Goal: Browse casually

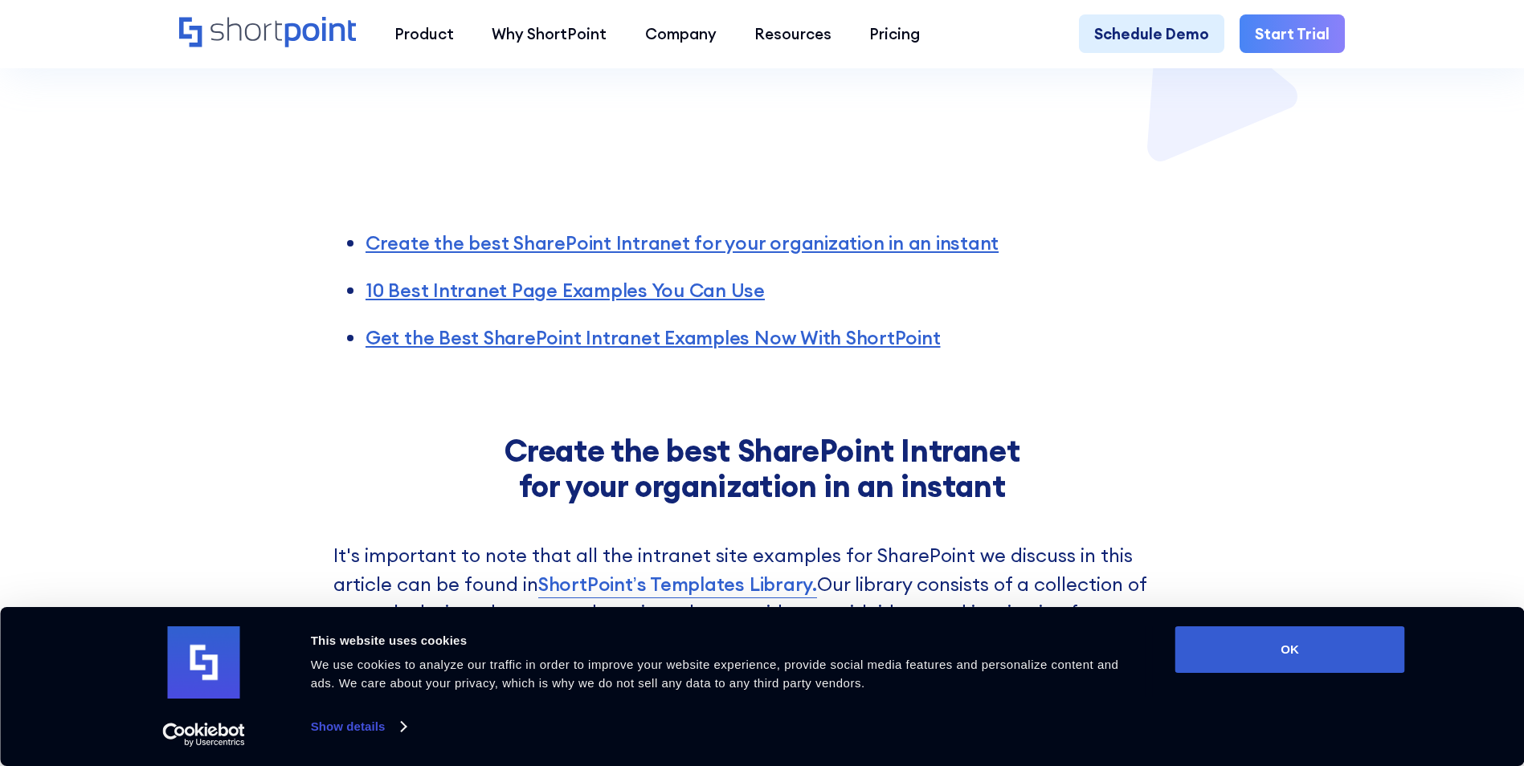
scroll to position [964, 0]
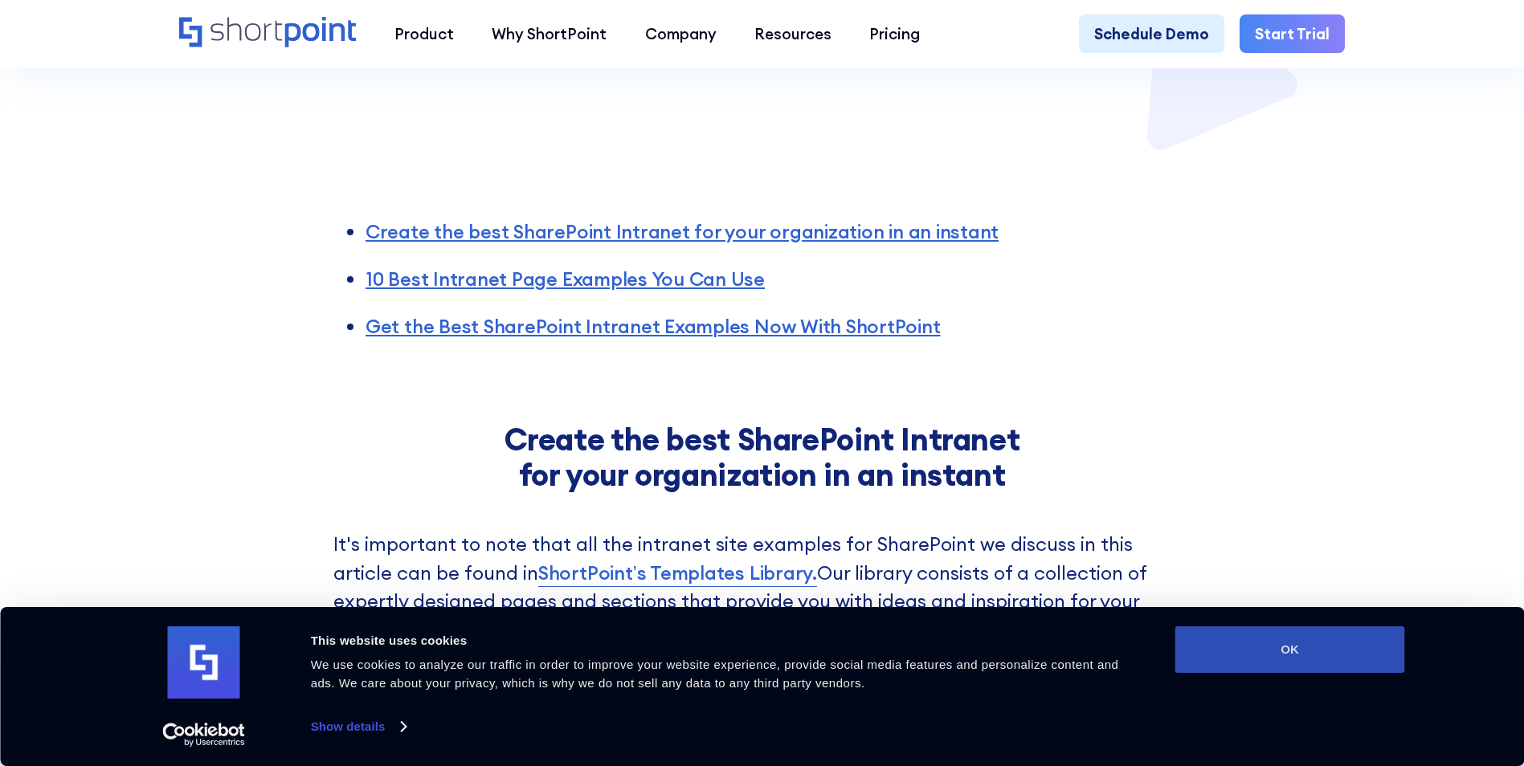
click at [1295, 650] on button "OK" at bounding box center [1290, 650] width 230 height 47
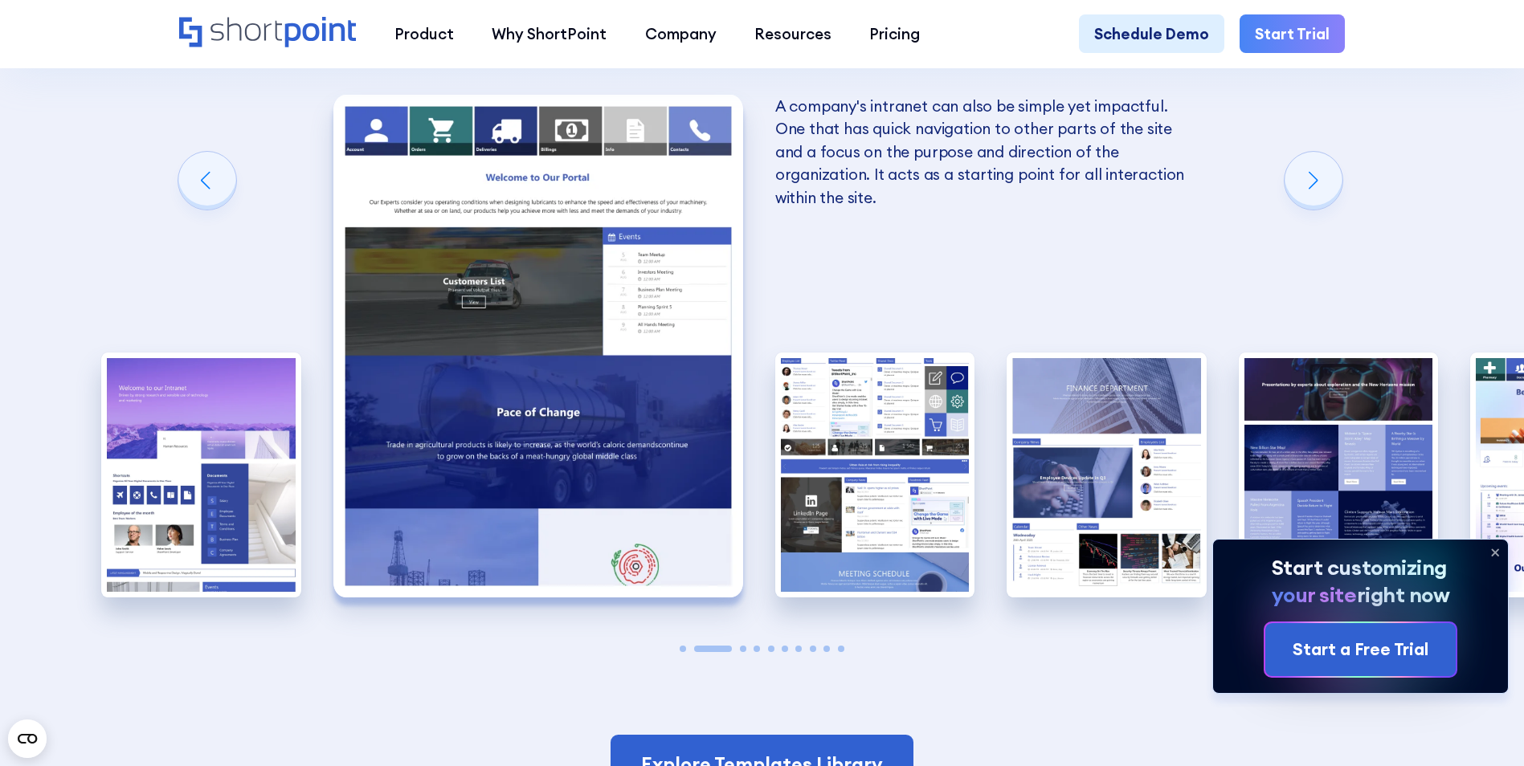
scroll to position [2811, 0]
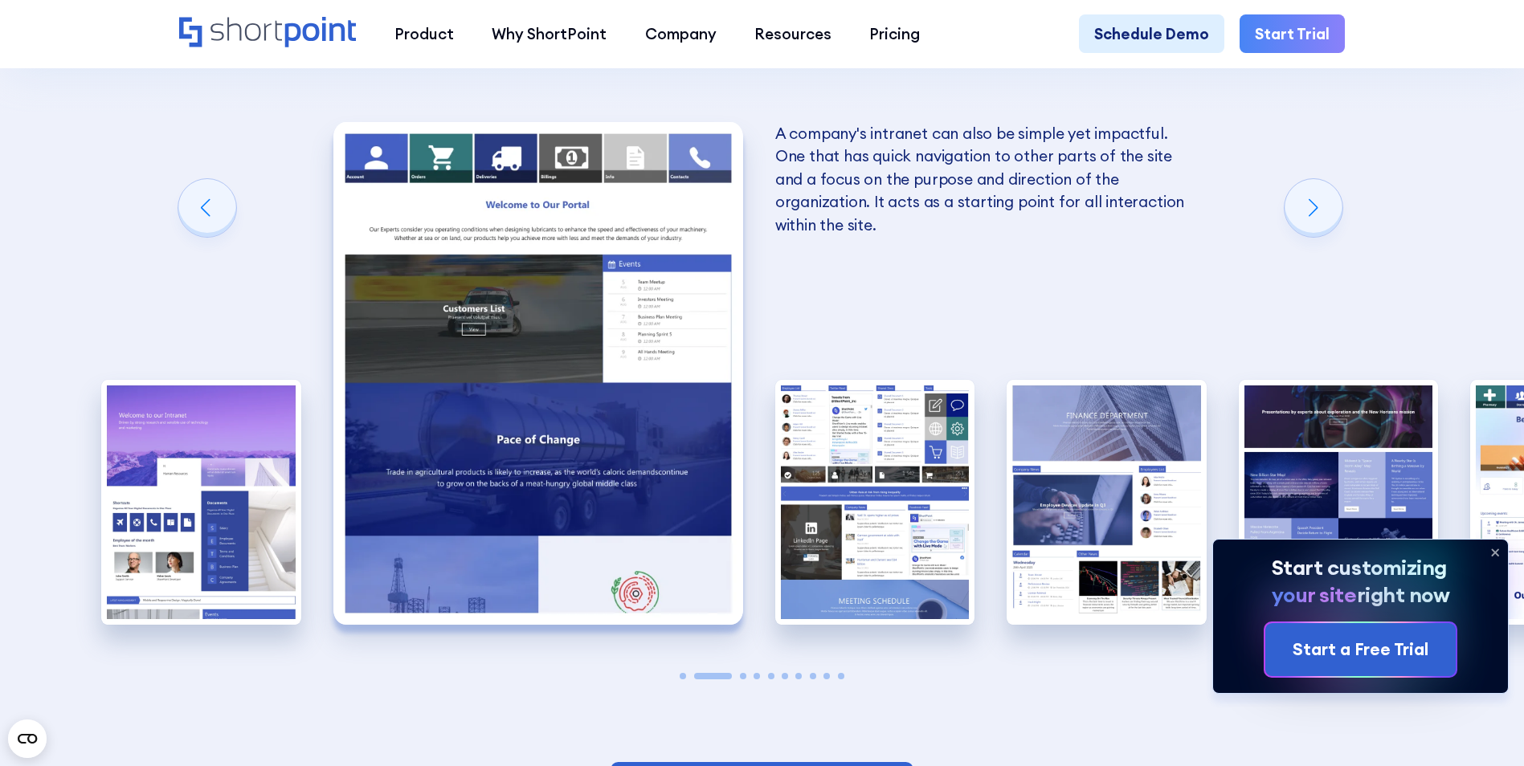
click at [1500, 553] on icon at bounding box center [1495, 553] width 26 height 26
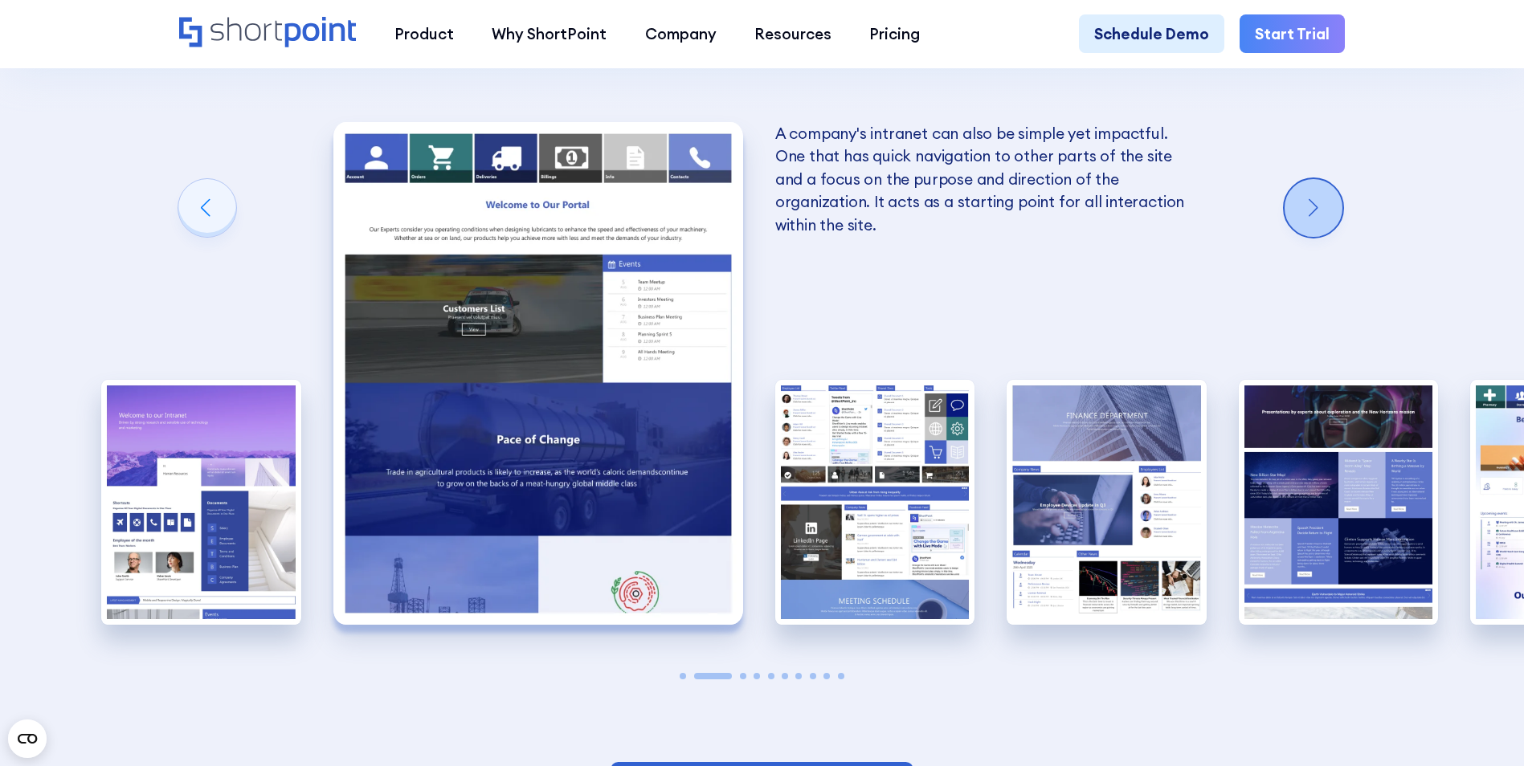
click at [1318, 179] on div "Next slide" at bounding box center [1313, 208] width 58 height 58
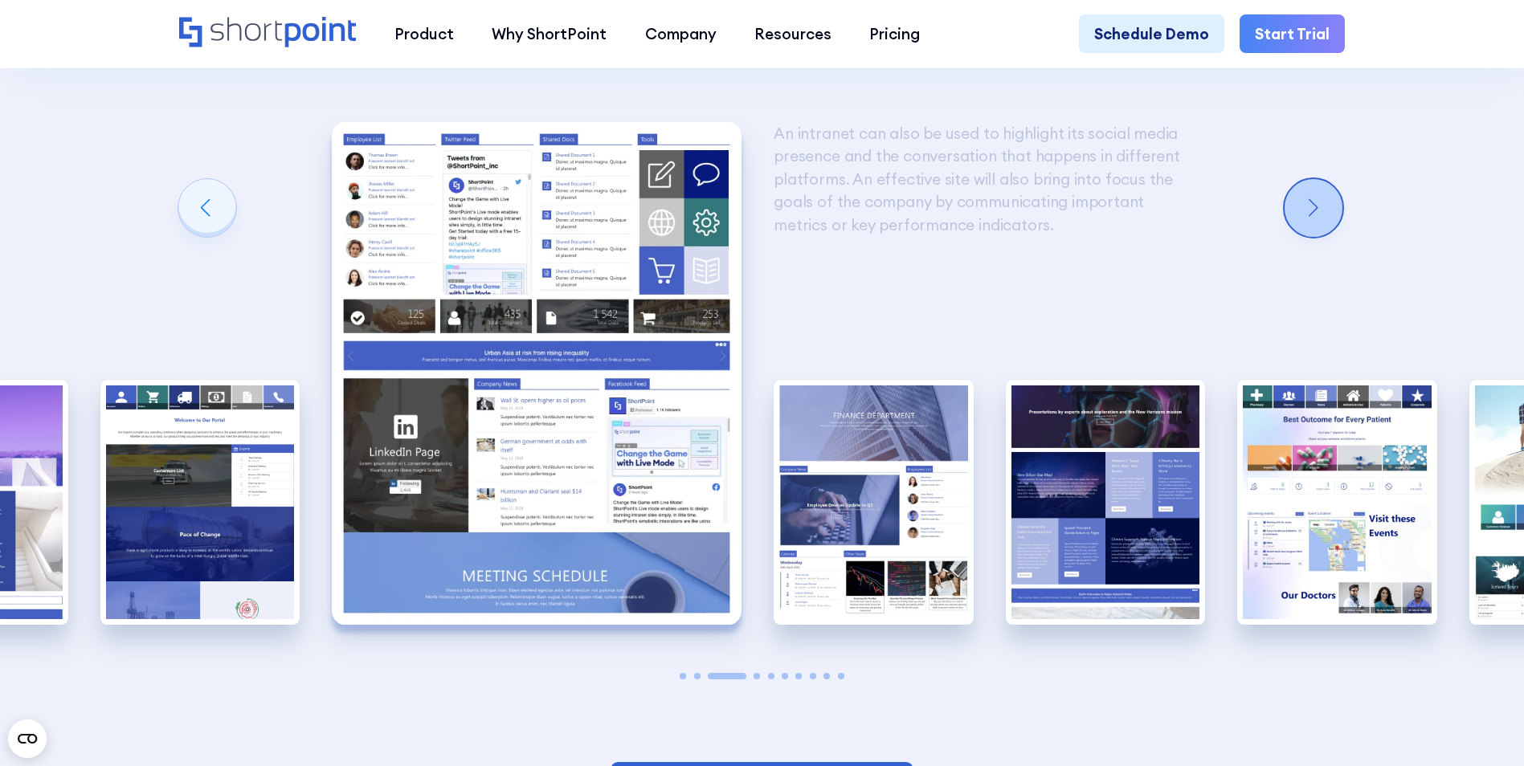
click at [1318, 179] on div "Next slide" at bounding box center [1313, 208] width 58 height 58
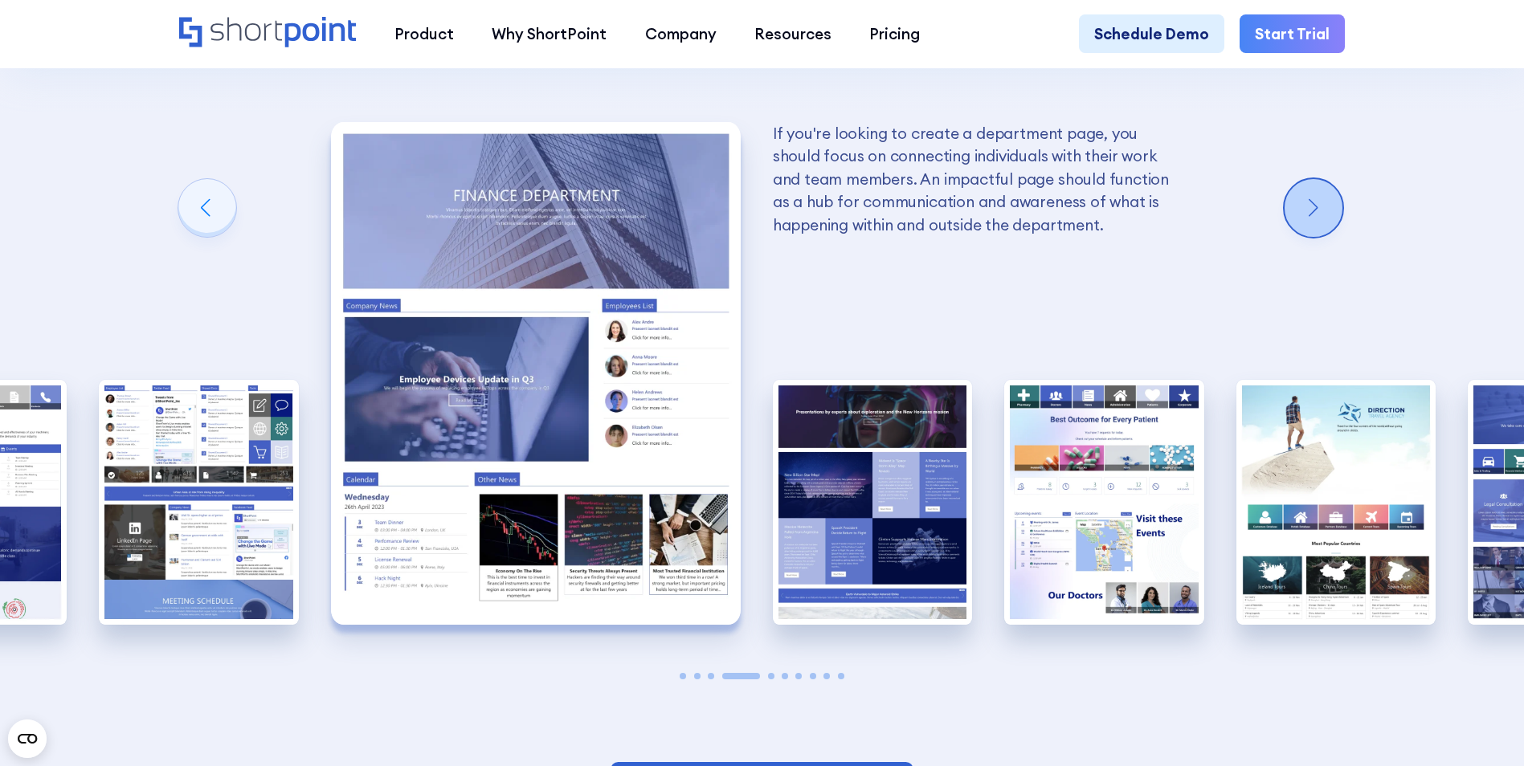
click at [1318, 179] on div "Next slide" at bounding box center [1313, 208] width 58 height 58
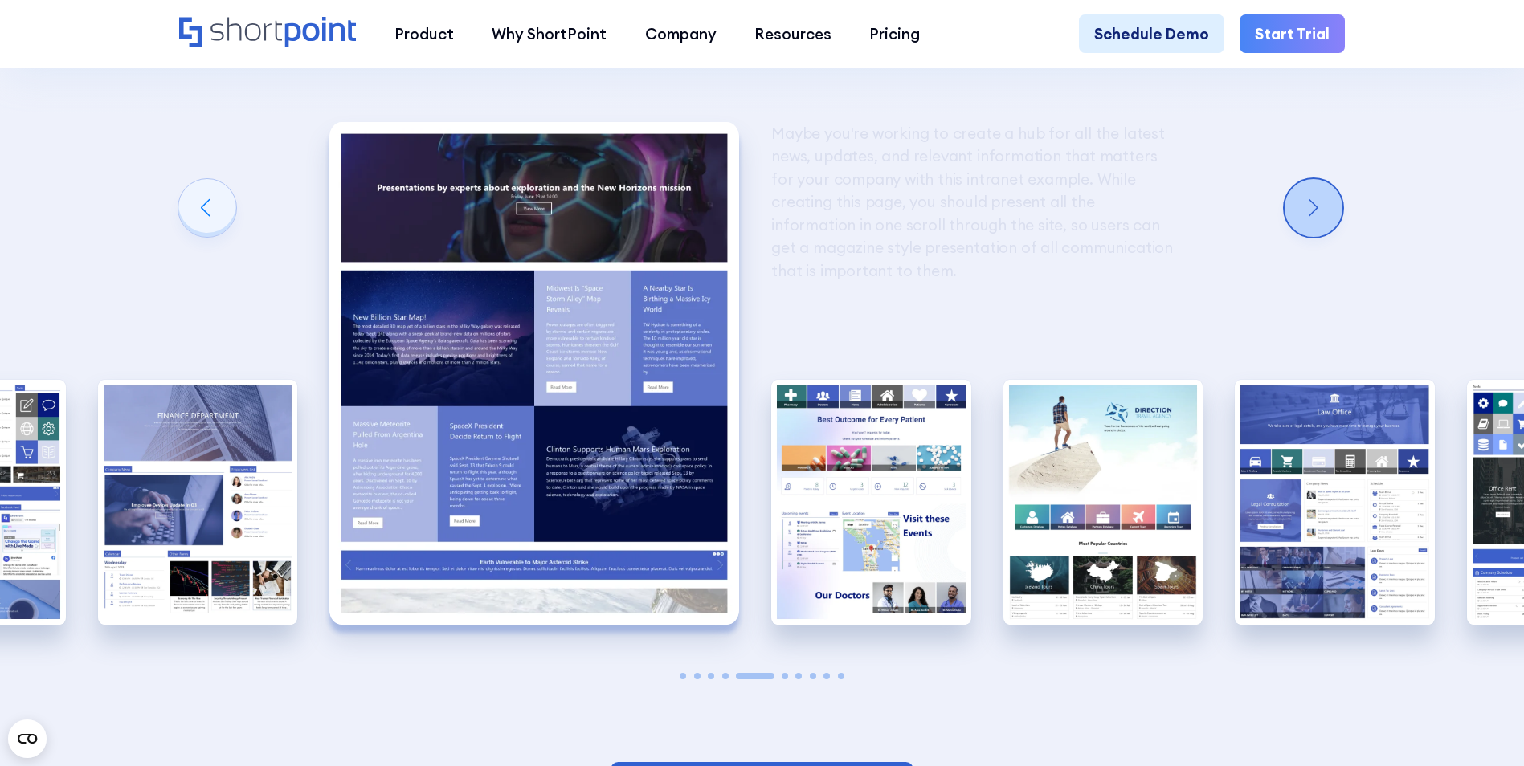
click at [1318, 179] on div "Next slide" at bounding box center [1313, 208] width 58 height 58
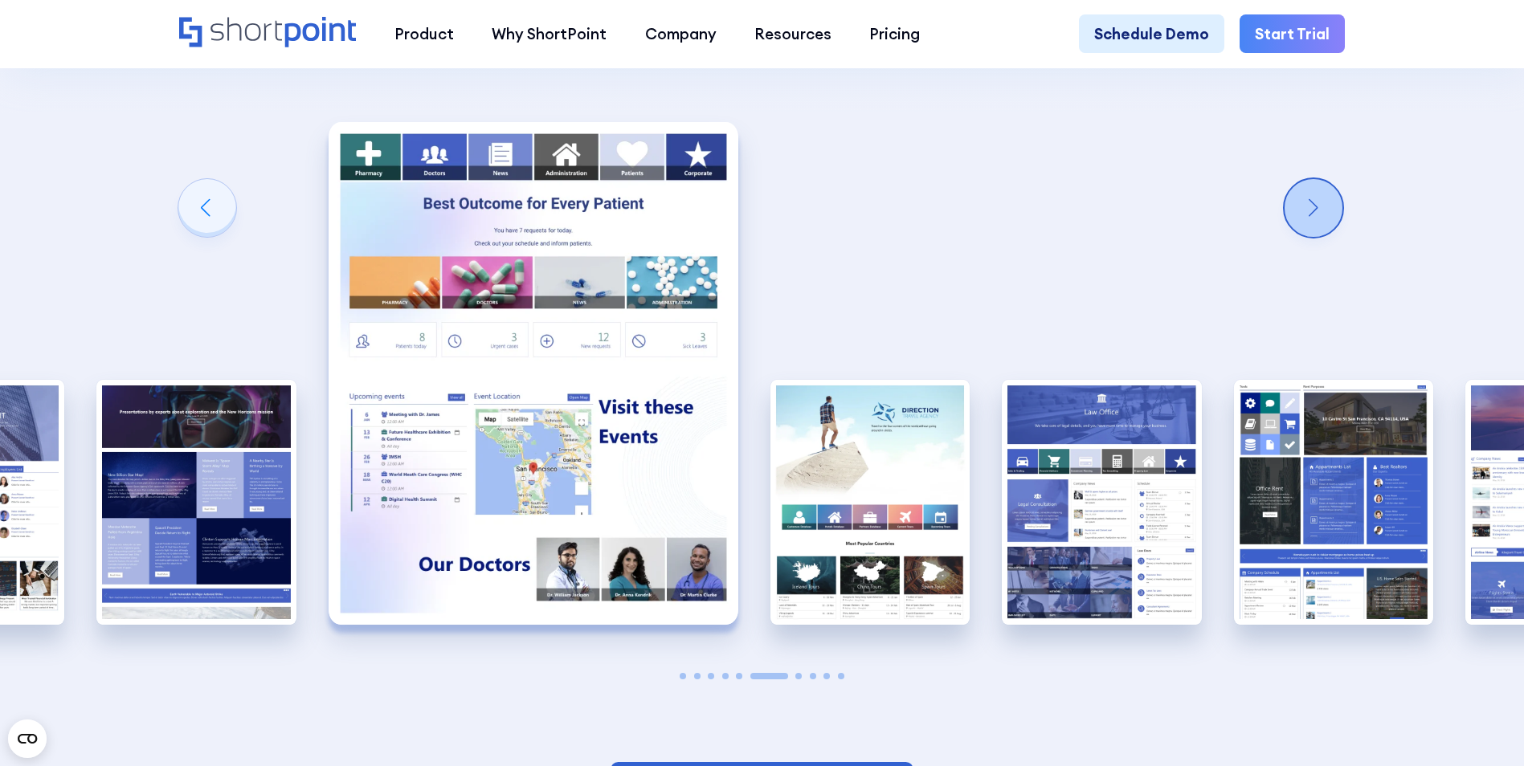
click at [1318, 179] on div "Next slide" at bounding box center [1313, 208] width 58 height 58
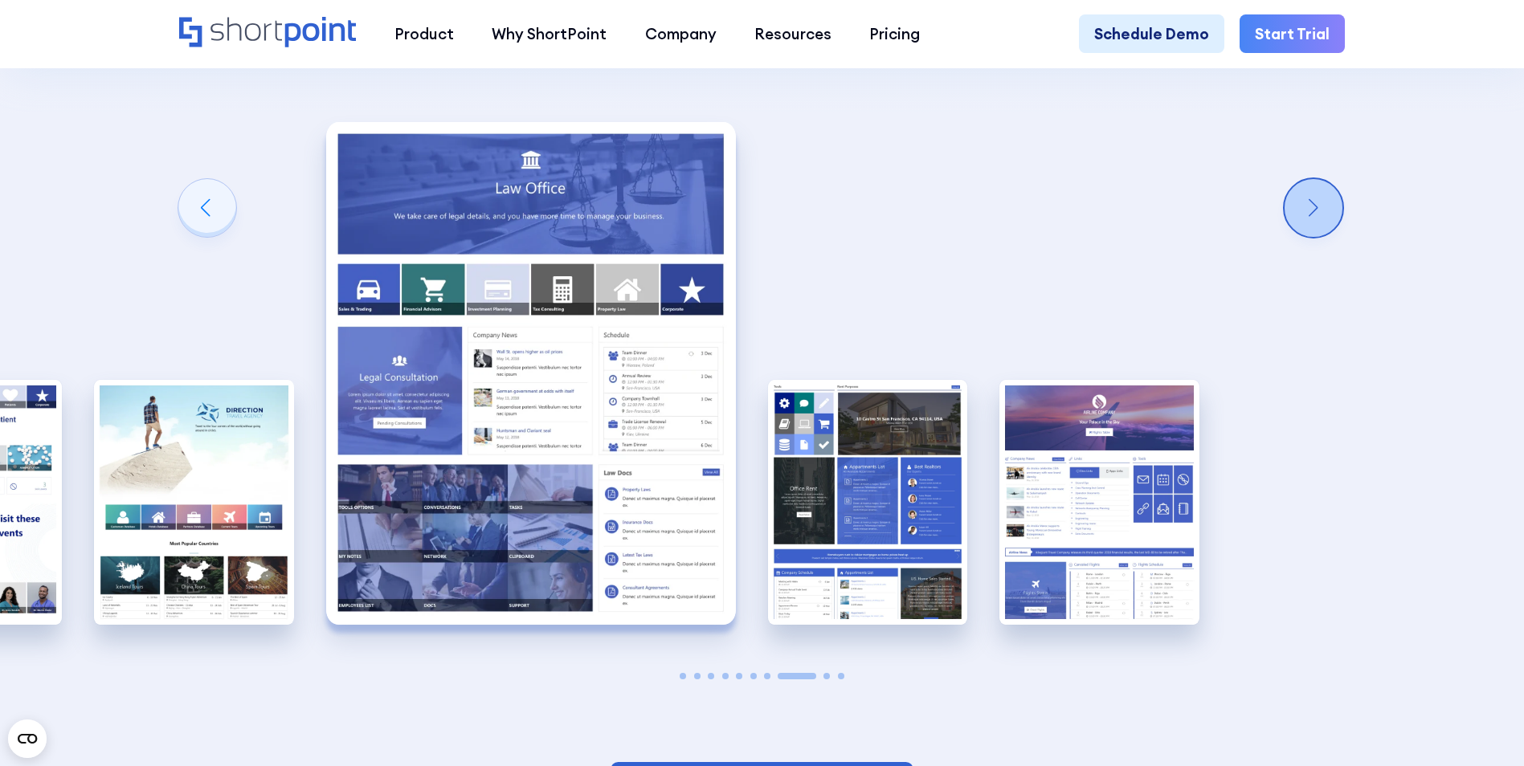
click at [1318, 179] on div "Next slide" at bounding box center [1313, 208] width 58 height 58
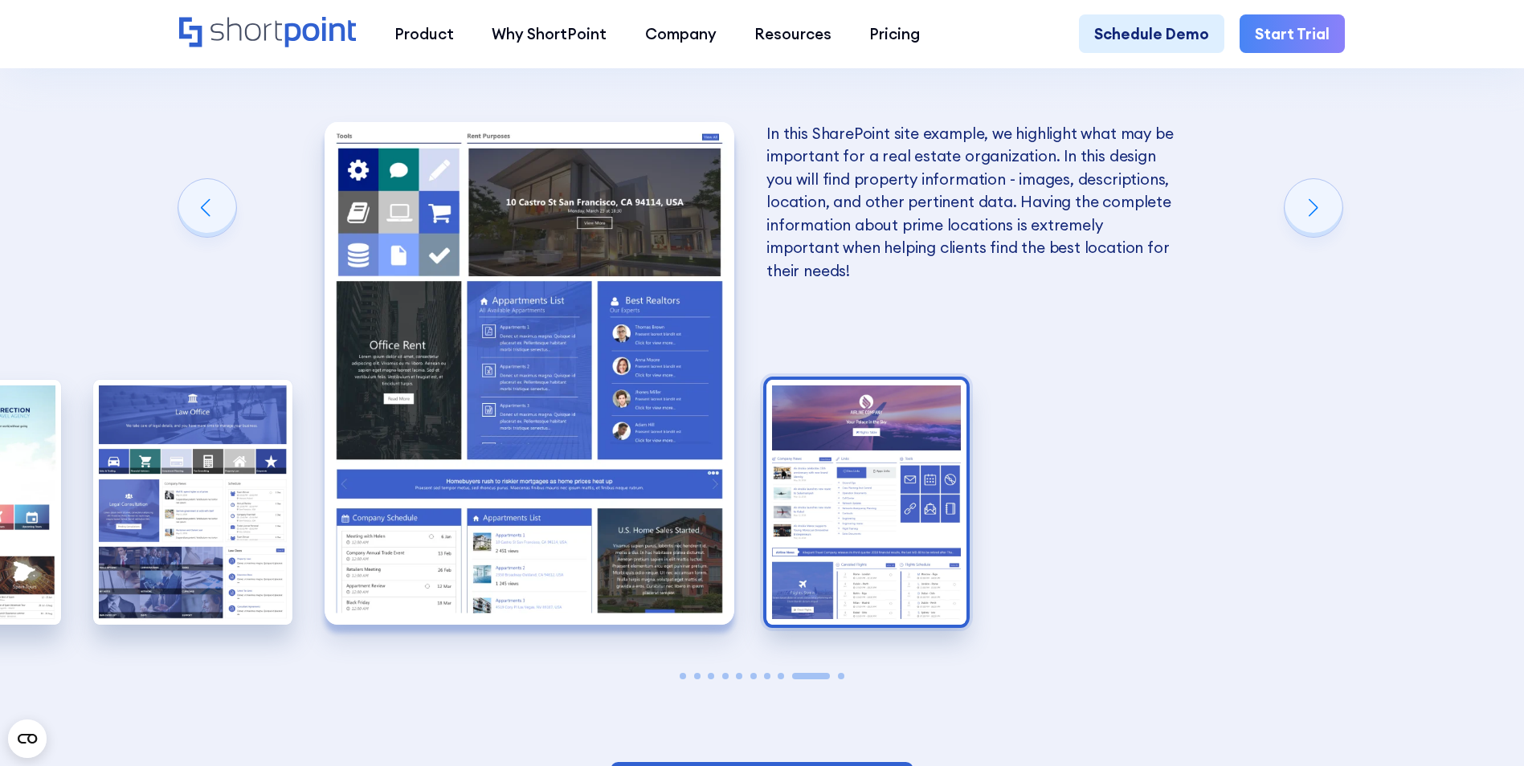
click at [906, 392] on img "10 / 10" at bounding box center [866, 502] width 200 height 245
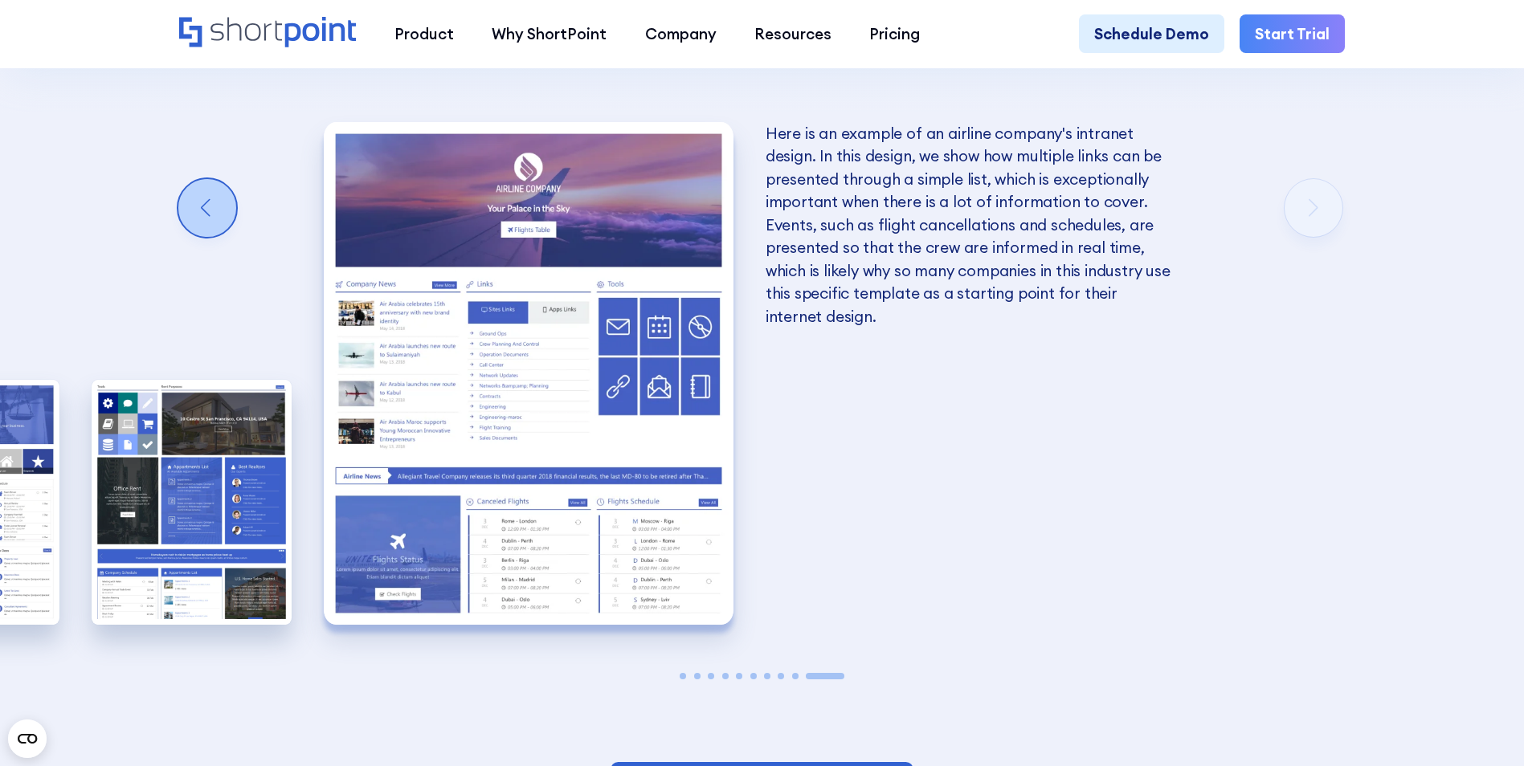
click at [219, 179] on div "Previous slide" at bounding box center [207, 208] width 58 height 58
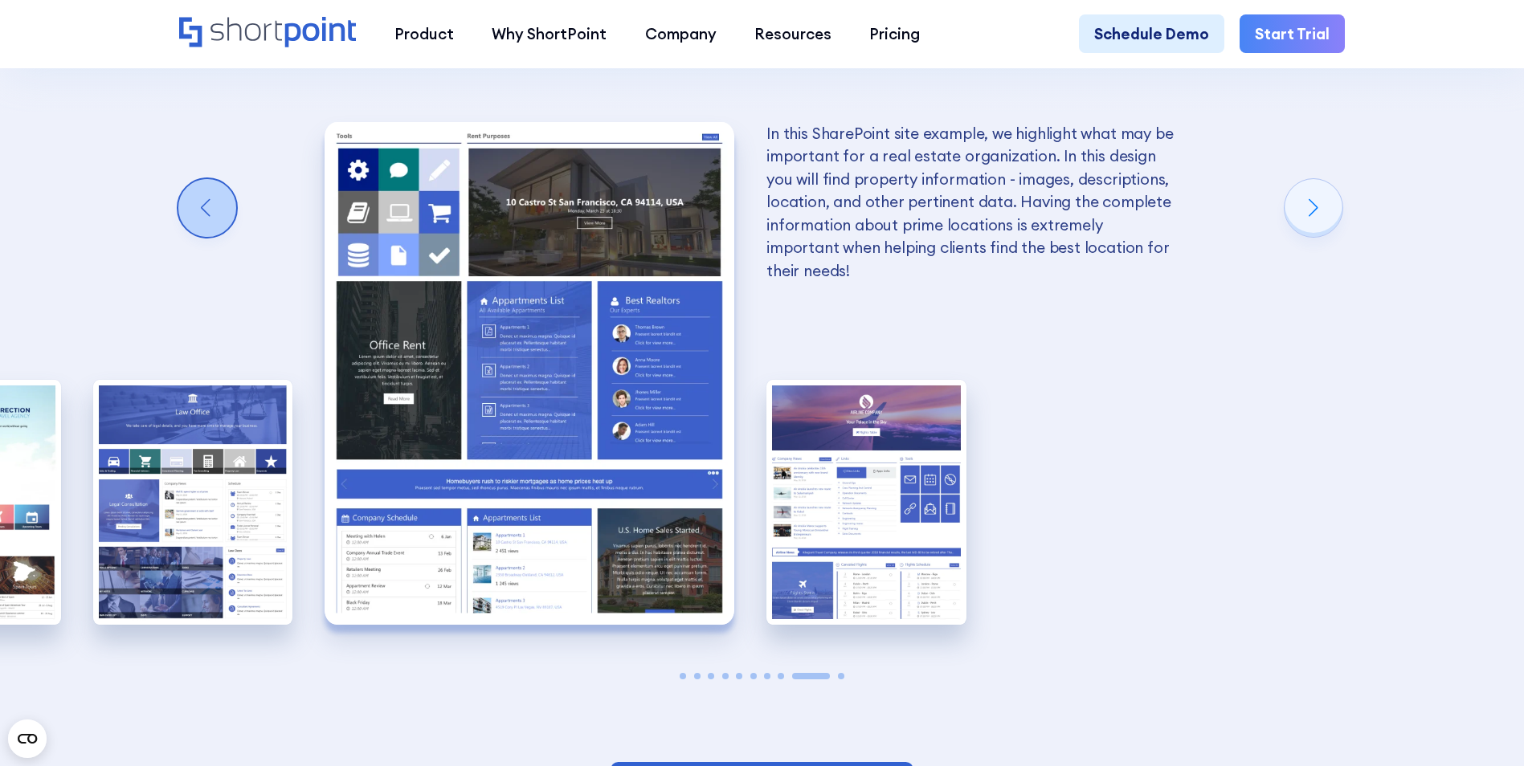
click at [219, 179] on div "Previous slide" at bounding box center [207, 208] width 58 height 58
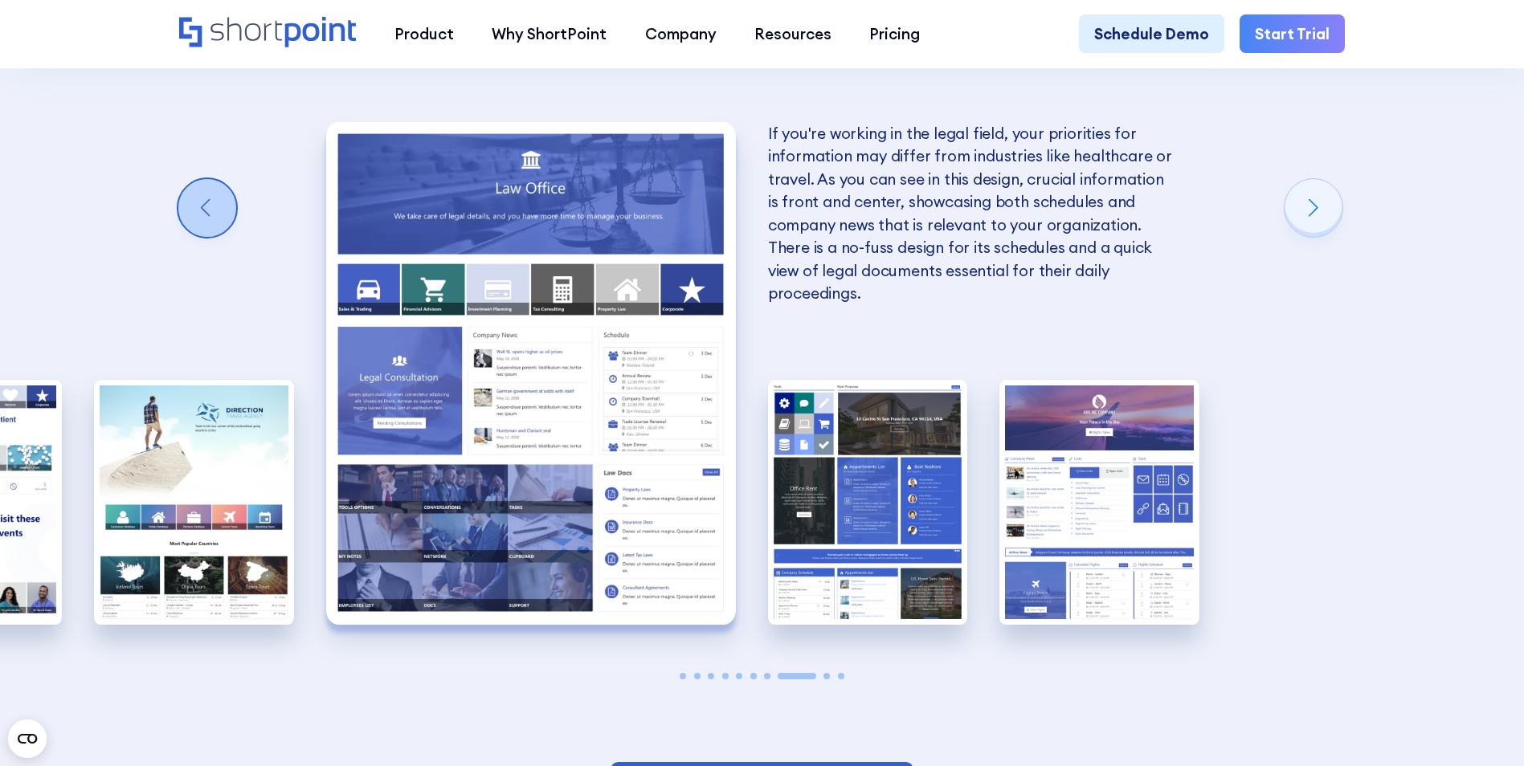
click at [219, 179] on div "Previous slide" at bounding box center [207, 208] width 58 height 58
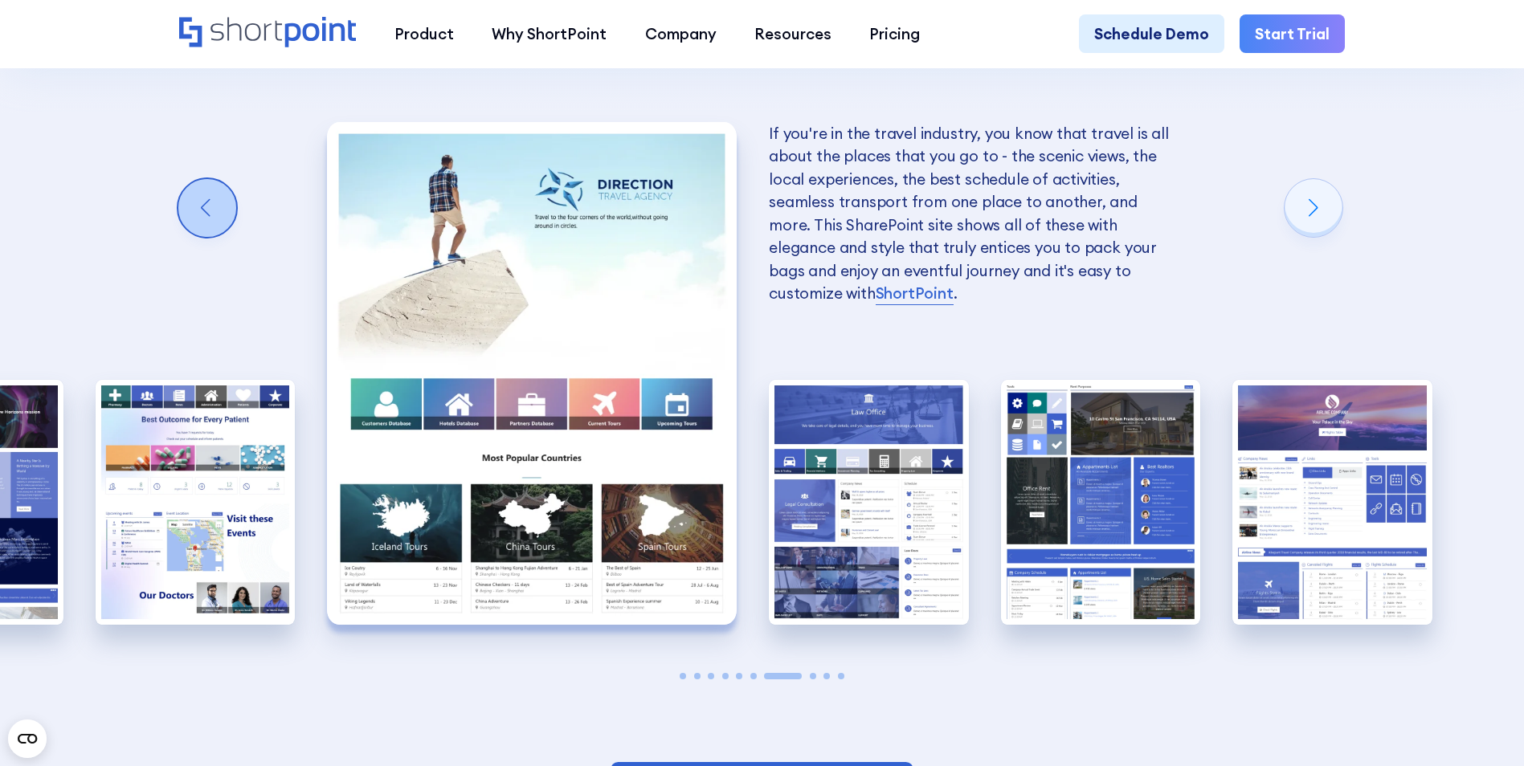
click at [219, 179] on div "Previous slide" at bounding box center [207, 208] width 58 height 58
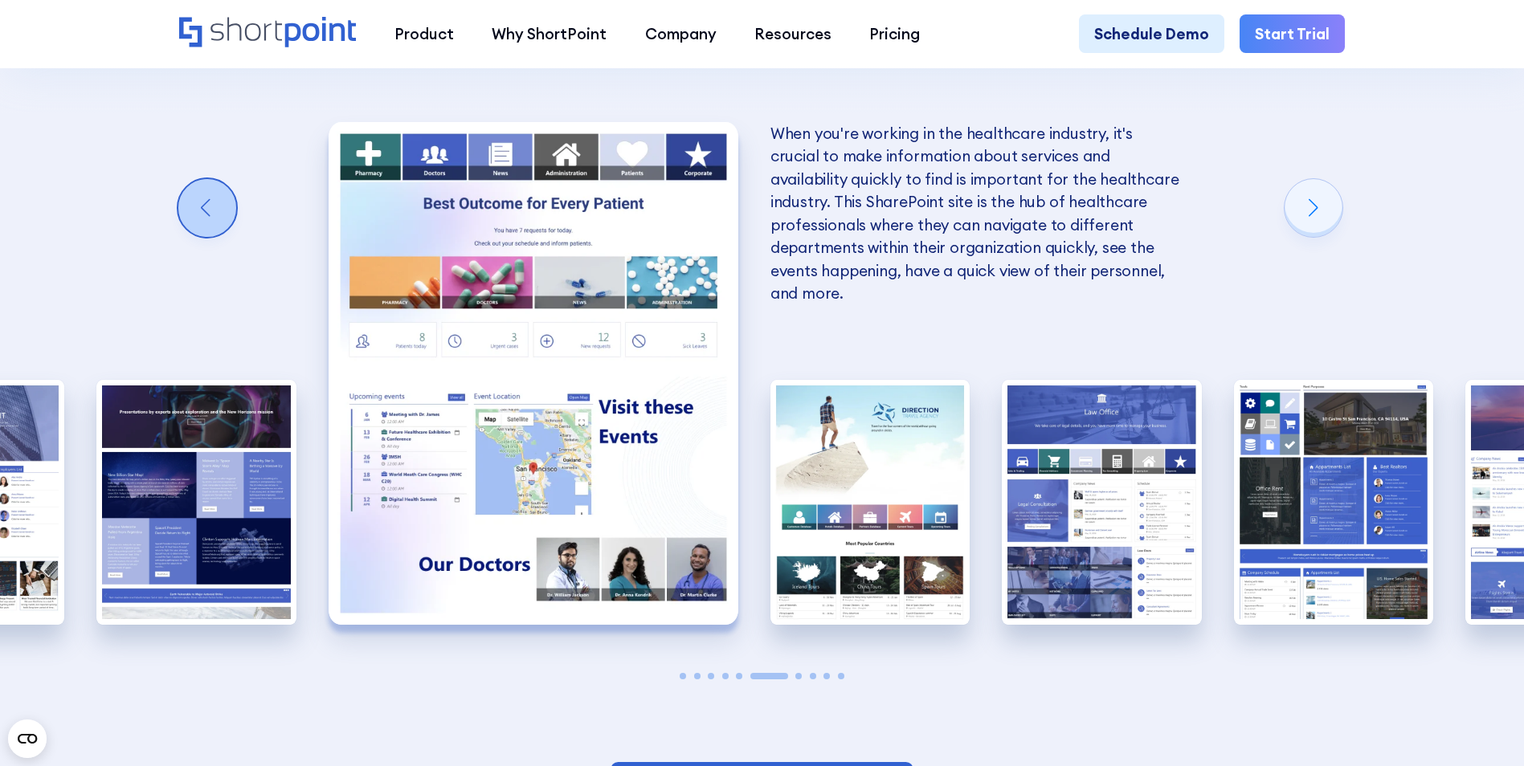
click at [219, 179] on div "Previous slide" at bounding box center [207, 208] width 58 height 58
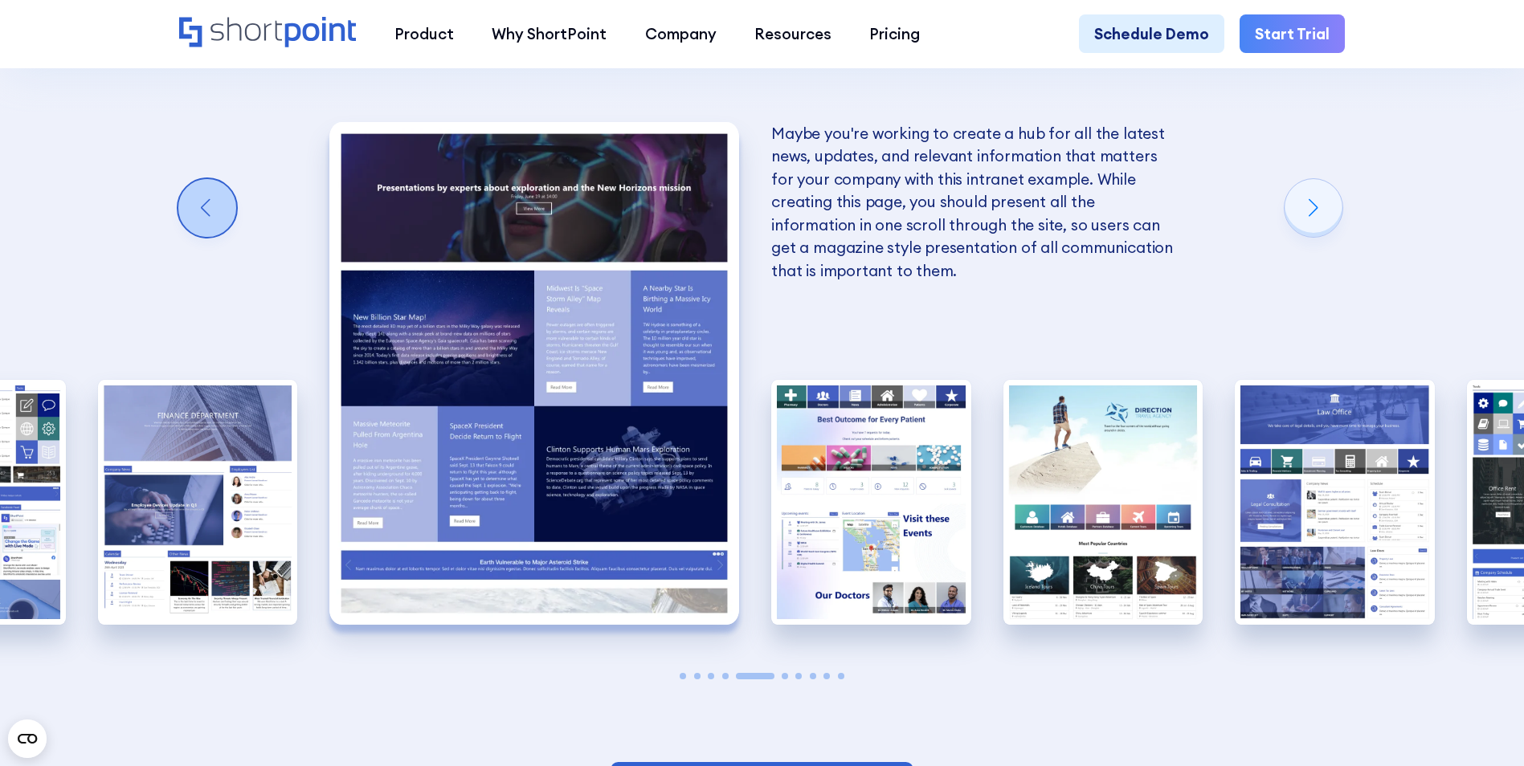
click at [219, 179] on div "Previous slide" at bounding box center [207, 208] width 58 height 58
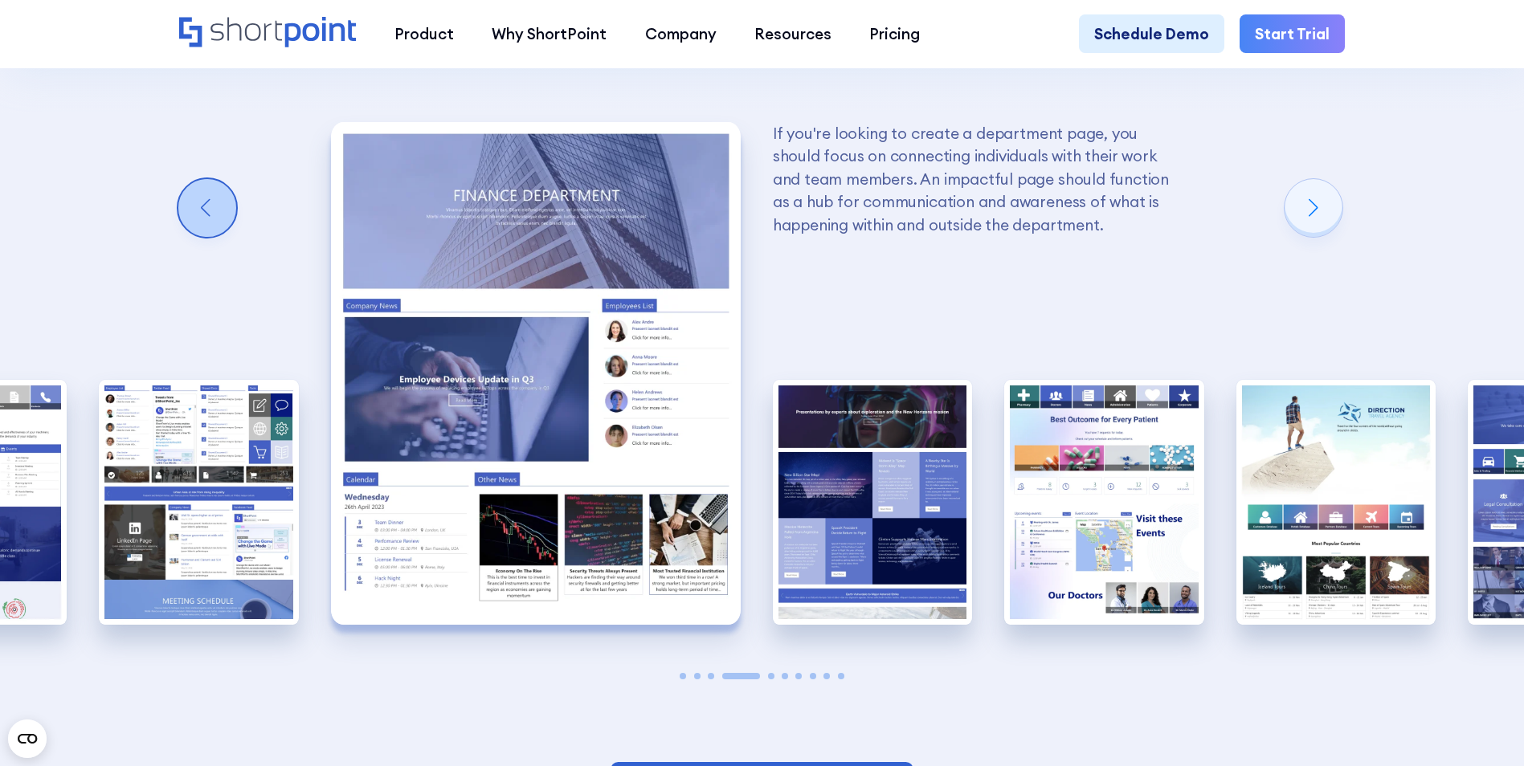
click at [219, 179] on div "Previous slide" at bounding box center [207, 208] width 58 height 58
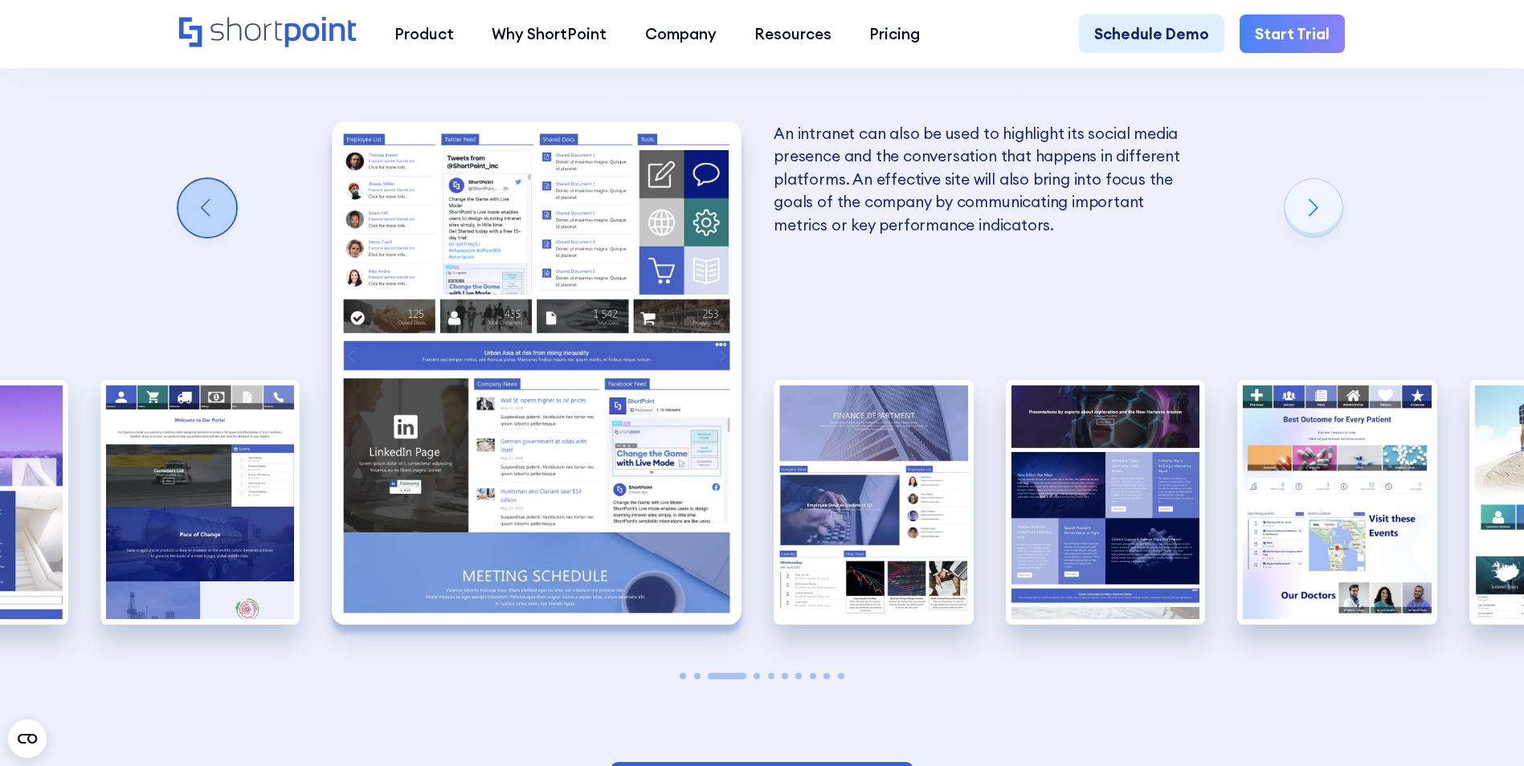
click at [219, 179] on div "Previous slide" at bounding box center [207, 208] width 58 height 58
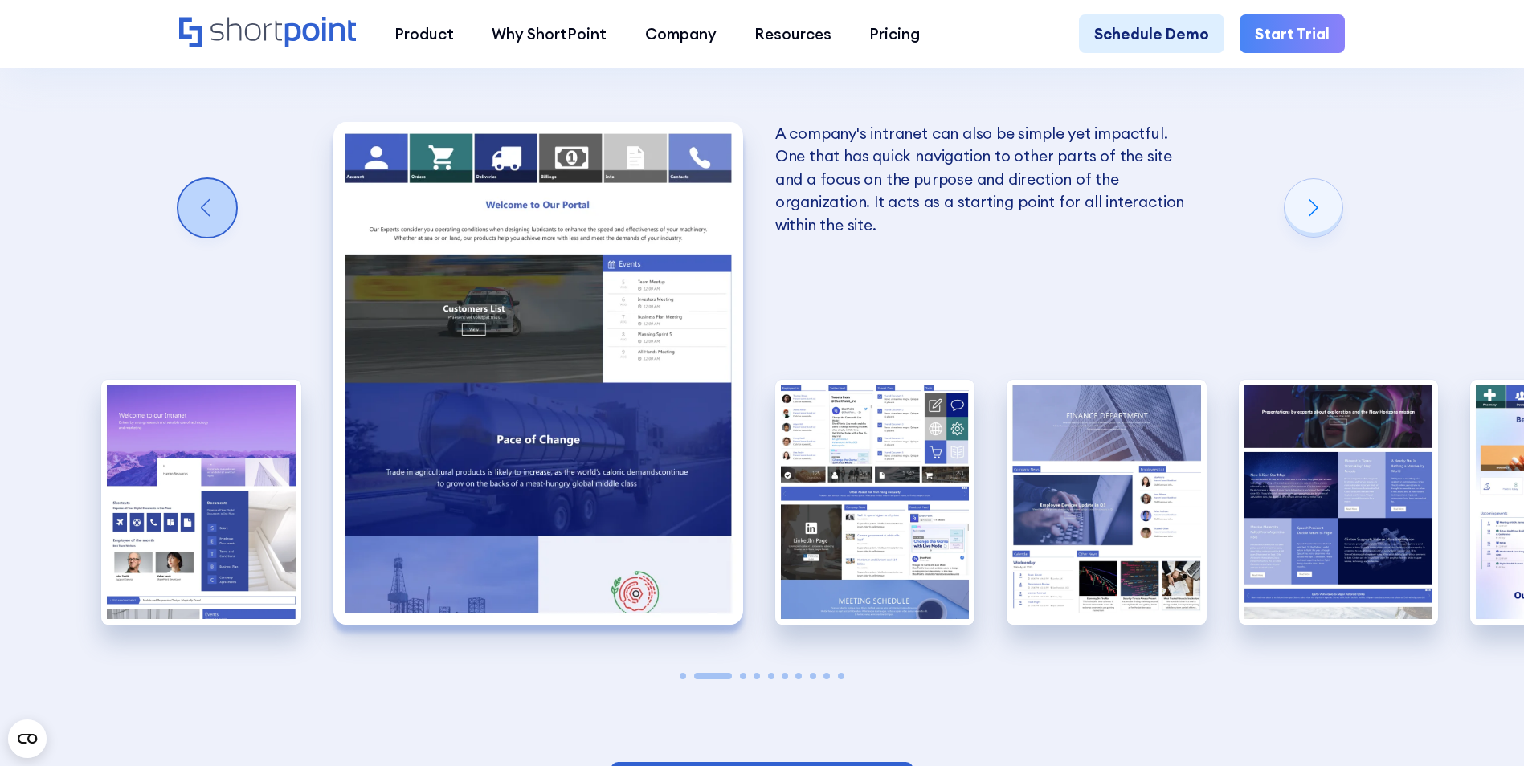
click at [219, 179] on div "Previous slide" at bounding box center [207, 208] width 58 height 58
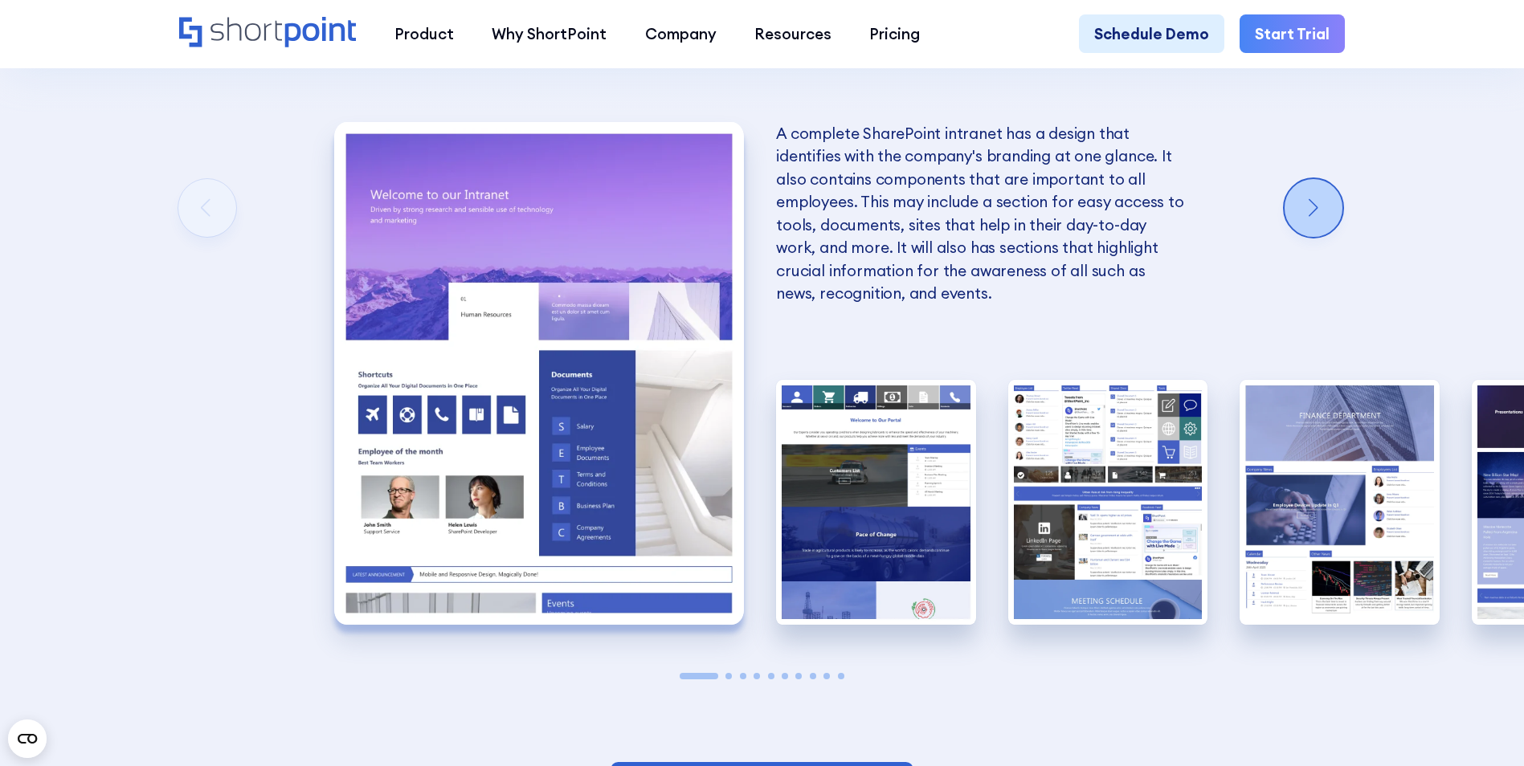
click at [1335, 179] on div "Next slide" at bounding box center [1313, 208] width 58 height 58
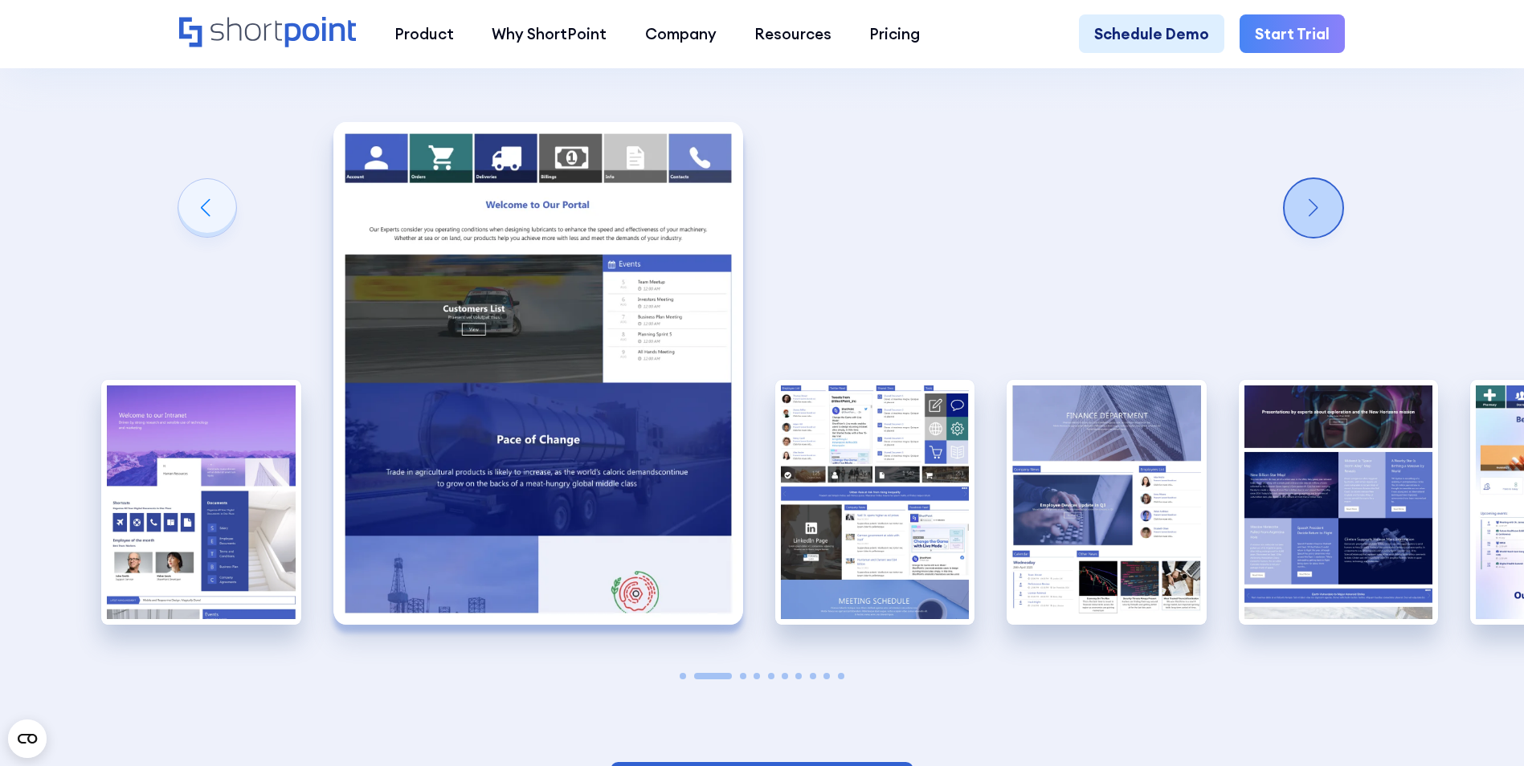
click at [1335, 179] on div "Next slide" at bounding box center [1313, 208] width 58 height 58
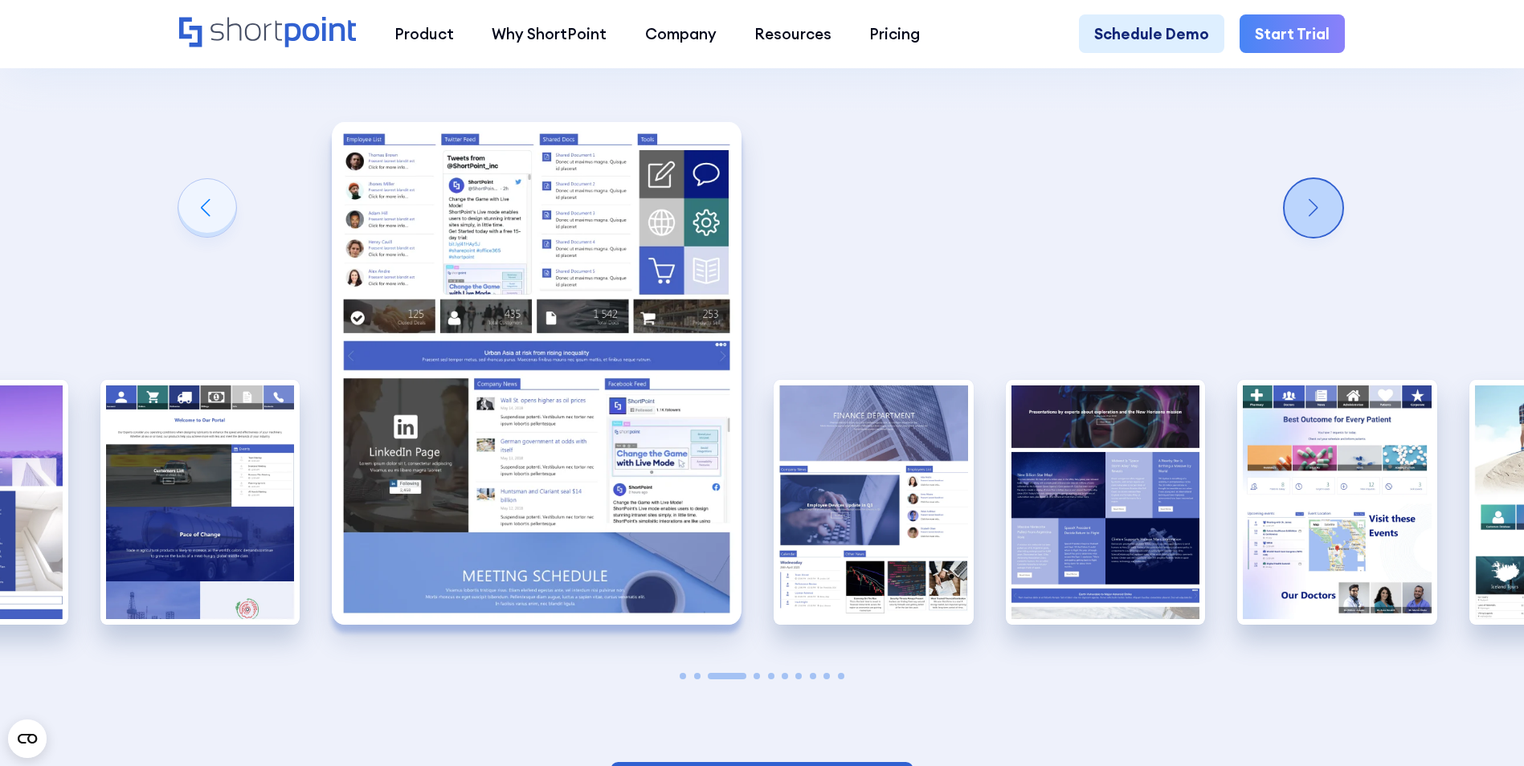
click at [1335, 179] on div "Next slide" at bounding box center [1313, 208] width 58 height 58
